Goal: Obtain resource: Obtain resource

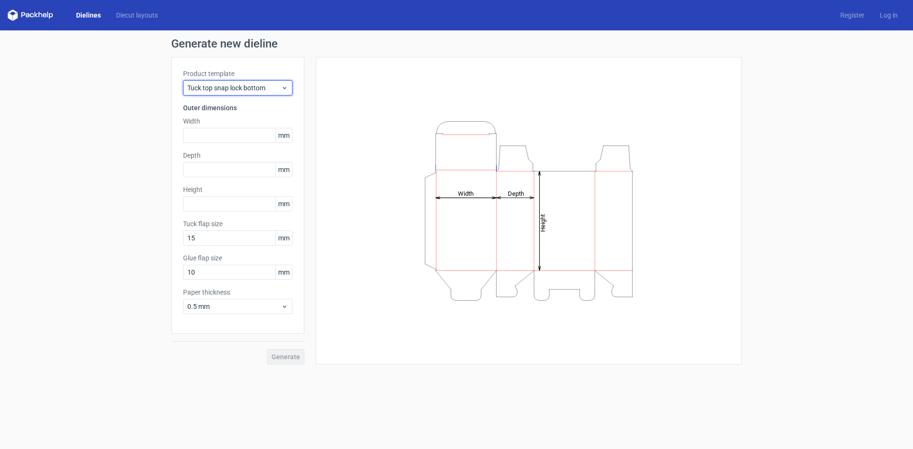
click at [257, 89] on span "Tuck top snap lock bottom" at bounding box center [234, 88] width 94 height 10
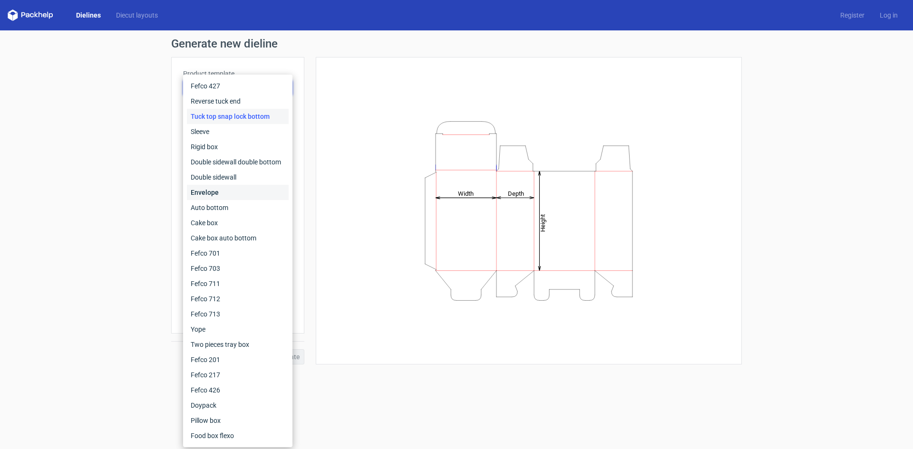
click at [237, 195] on div "Envelope" at bounding box center [238, 192] width 102 height 15
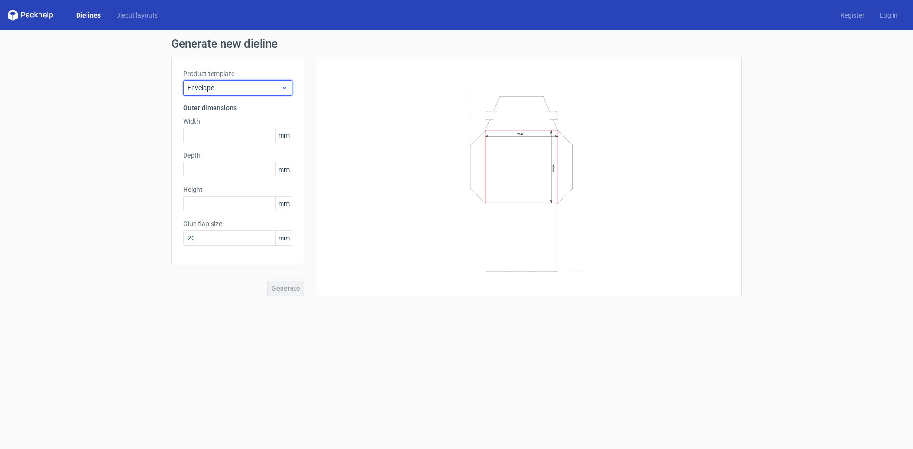
click at [246, 91] on span "Envelope" at bounding box center [234, 88] width 94 height 10
